Goal: Task Accomplishment & Management: Complete application form

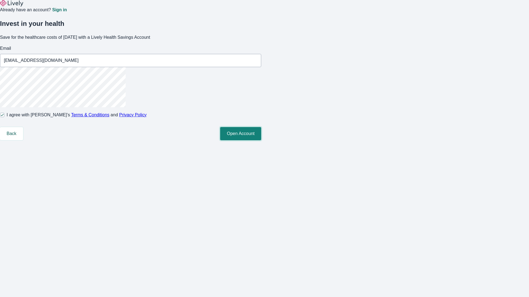
click at [261, 140] on button "Open Account" at bounding box center [240, 133] width 41 height 13
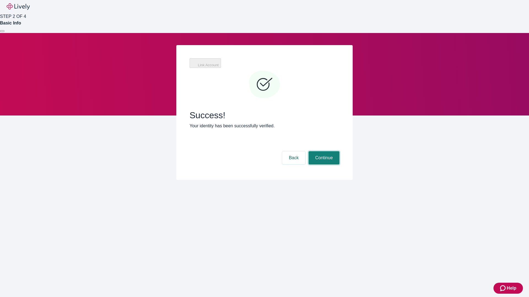
click at [339, 151] on button "Continue" at bounding box center [323, 157] width 31 height 13
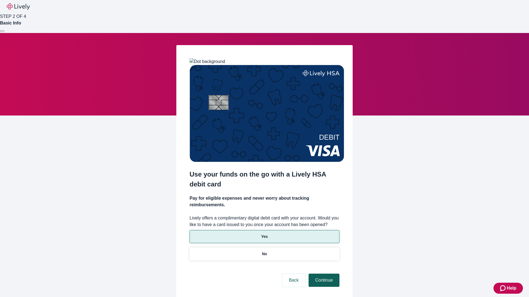
click at [264, 251] on p "No" at bounding box center [264, 254] width 5 height 6
click at [323, 274] on button "Continue" at bounding box center [323, 280] width 31 height 13
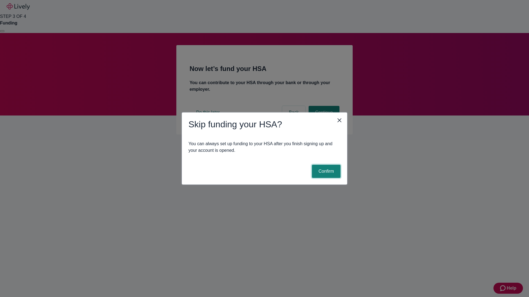
click at [325, 172] on button "Confirm" at bounding box center [326, 171] width 29 height 13
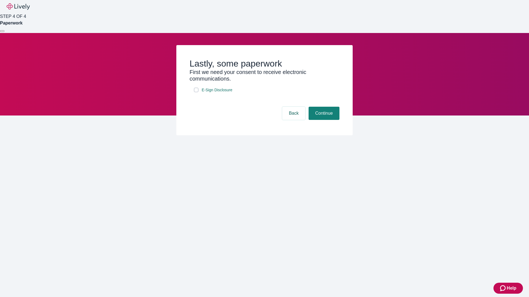
click at [196, 92] on input "E-Sign Disclosure" at bounding box center [196, 90] width 4 height 4
checkbox input "true"
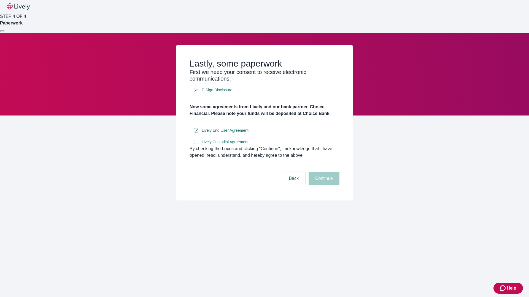
click at [196, 144] on input "Lively Custodial Agreement" at bounding box center [196, 142] width 4 height 4
checkbox input "true"
click at [323, 185] on button "Continue" at bounding box center [323, 178] width 31 height 13
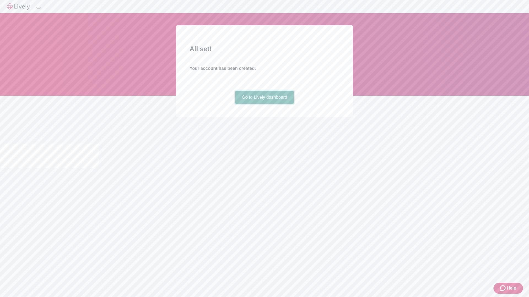
click at [264, 104] on link "Go to Lively dashboard" at bounding box center [264, 97] width 59 height 13
